Goal: Information Seeking & Learning: Learn about a topic

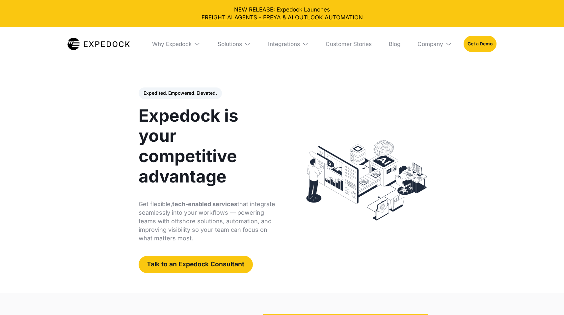
select select
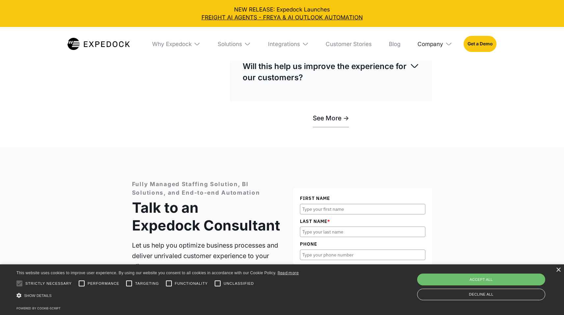
scroll to position [2105, 0]
click at [426, 42] on div "Company" at bounding box center [431, 44] width 26 height 7
click at [434, 69] on link "About Us" at bounding box center [435, 70] width 46 height 18
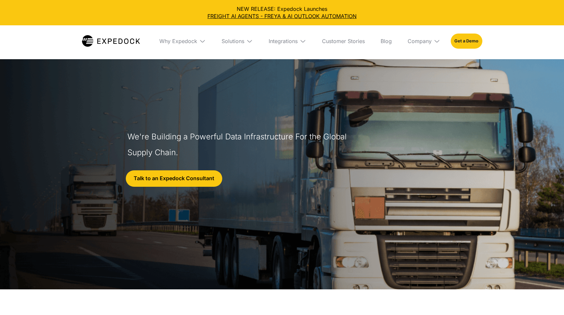
select select
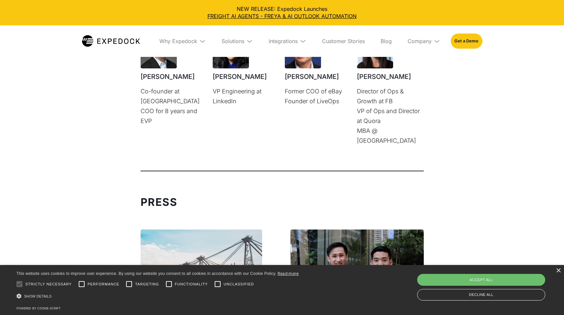
scroll to position [2067, 0]
